Goal: Task Accomplishment & Management: Use online tool/utility

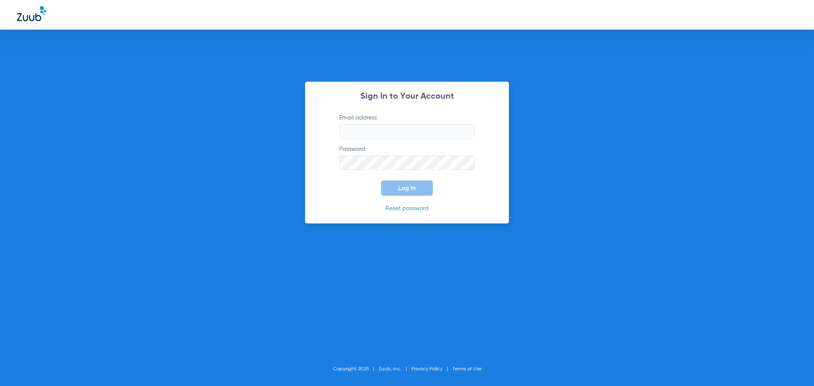
type input "[PERSON_NAME][EMAIL_ADDRESS][DOMAIN_NAME]"
click at [398, 187] on button "Log In" at bounding box center [407, 188] width 52 height 15
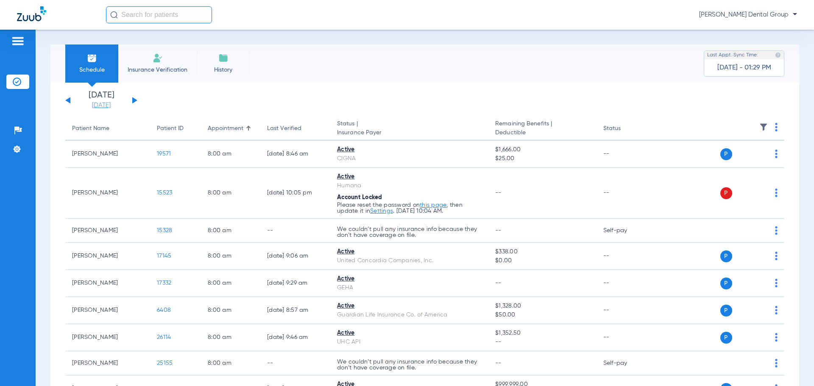
click at [102, 104] on link "[DATE]" at bounding box center [101, 105] width 51 height 8
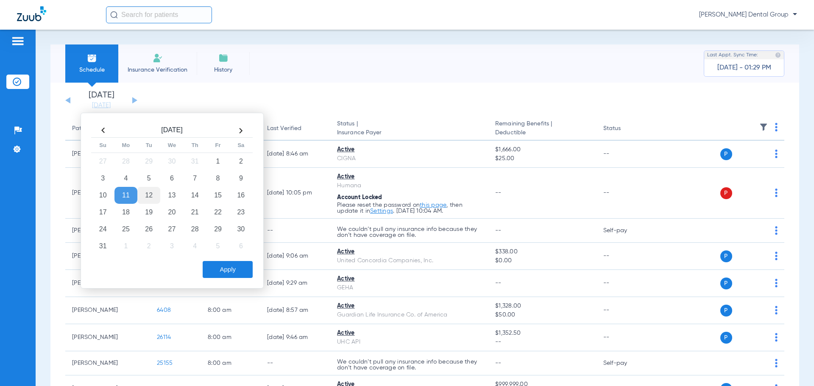
click at [150, 193] on td "12" at bounding box center [148, 195] width 23 height 17
drag, startPoint x: 222, startPoint y: 271, endPoint x: 218, endPoint y: 260, distance: 12.5
click at [223, 270] on button "Apply" at bounding box center [228, 269] width 50 height 17
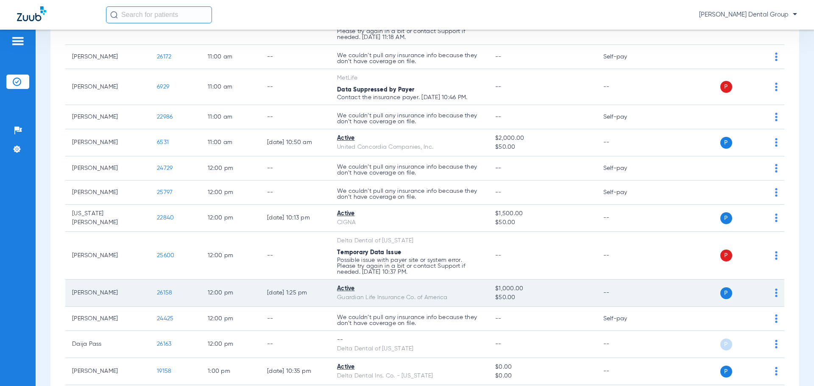
scroll to position [1272, 0]
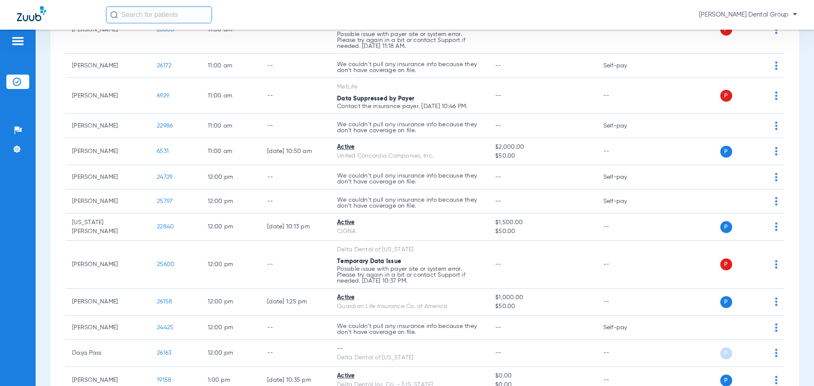
click at [804, 277] on div "Schedule Insurance Verification History Last Appt. Sync Time: [DATE] - 01:52 PM…" at bounding box center [425, 208] width 779 height 357
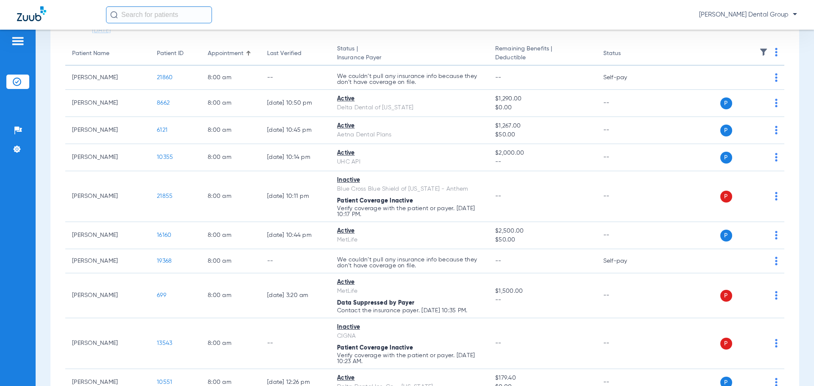
scroll to position [0, 0]
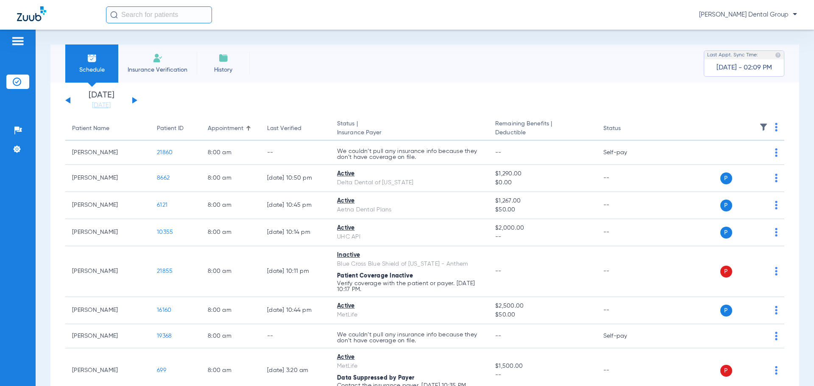
click at [134, 100] on button at bounding box center [134, 100] width 5 height 6
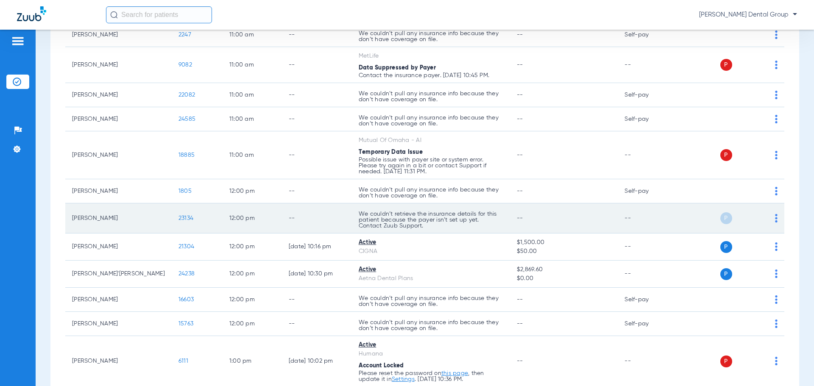
scroll to position [1018, 0]
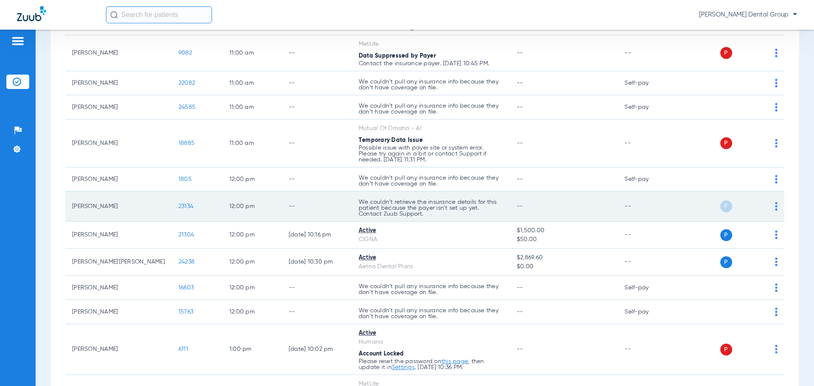
click at [768, 207] on div "P S" at bounding box center [726, 207] width 103 height 12
click at [775, 207] on img at bounding box center [776, 206] width 3 height 8
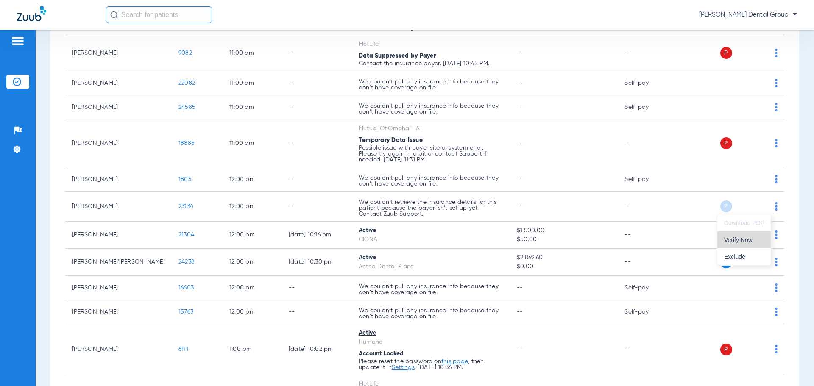
click at [749, 243] on span "Verify Now" at bounding box center [744, 240] width 40 height 6
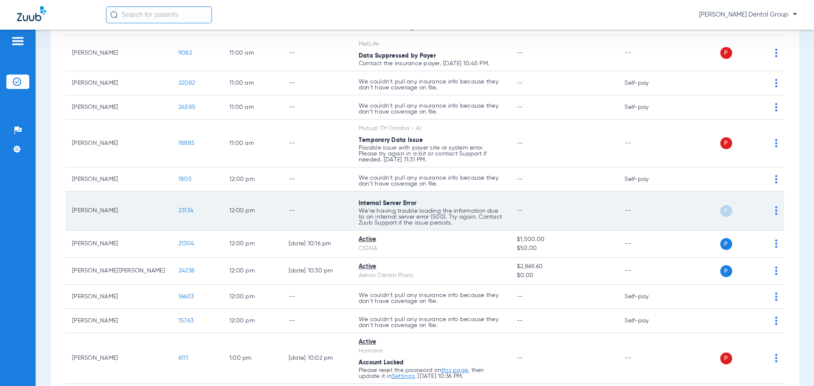
click at [772, 207] on td "P S" at bounding box center [729, 211] width 109 height 39
click at [775, 209] on img at bounding box center [776, 211] width 3 height 8
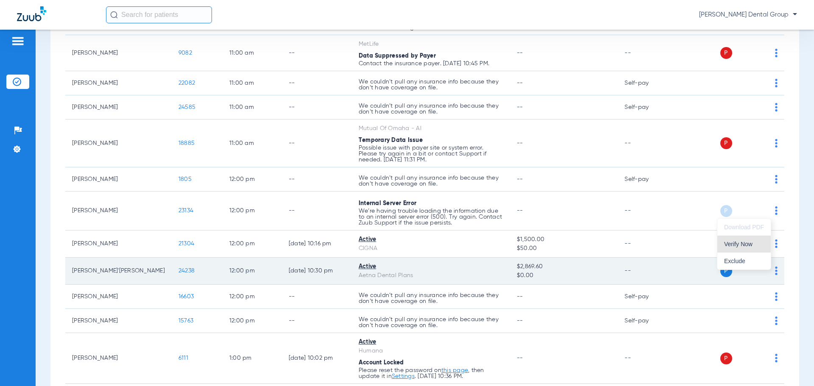
drag, startPoint x: 751, startPoint y: 247, endPoint x: 676, endPoint y: 266, distance: 77.9
click at [751, 247] on span "Verify Now" at bounding box center [744, 244] width 40 height 6
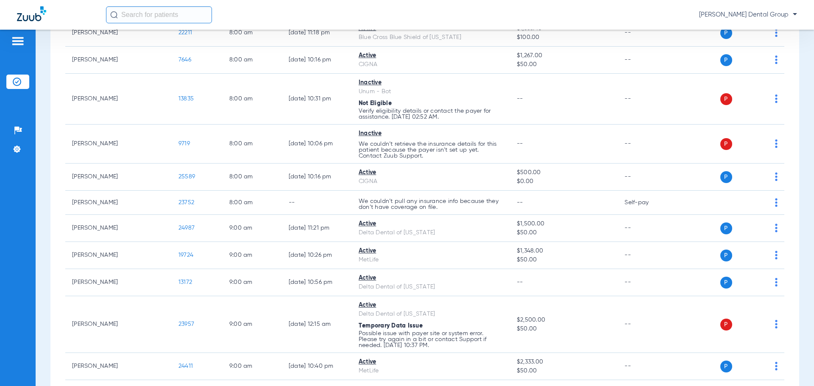
scroll to position [0, 0]
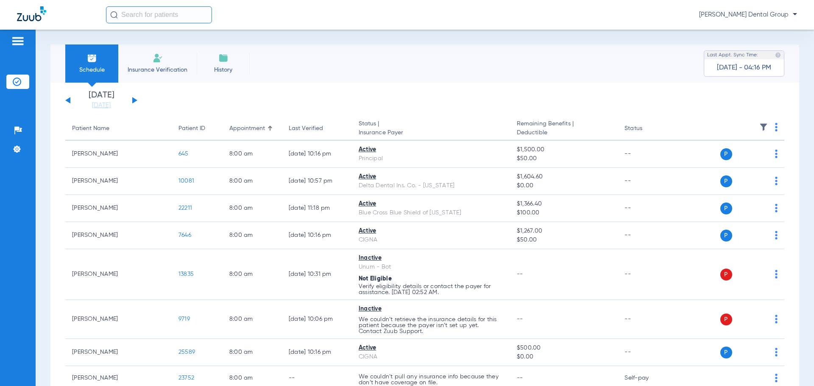
click at [133, 99] on button at bounding box center [134, 100] width 5 height 6
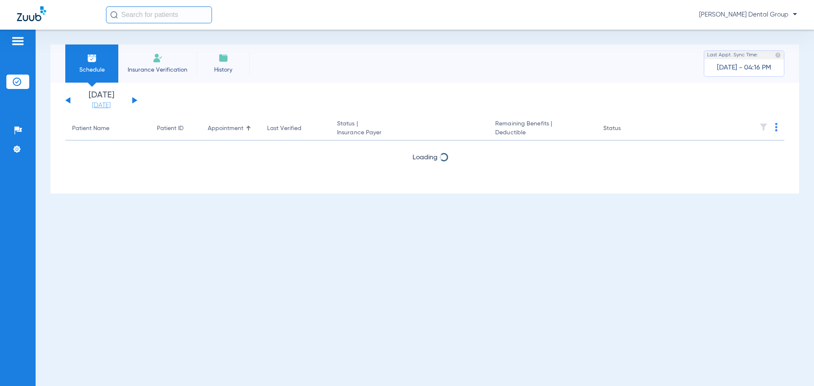
click at [101, 106] on link "[DATE]" at bounding box center [101, 105] width 51 height 8
